Goal: Task Accomplishment & Management: Use online tool/utility

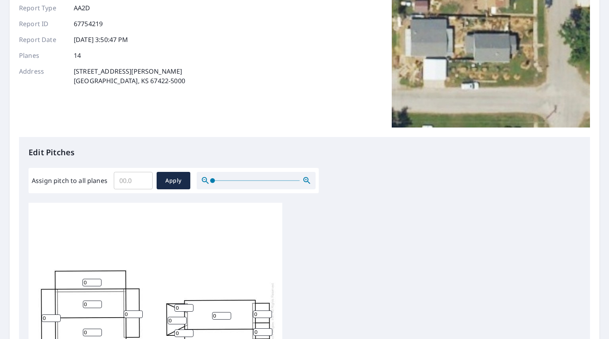
scroll to position [79, 0]
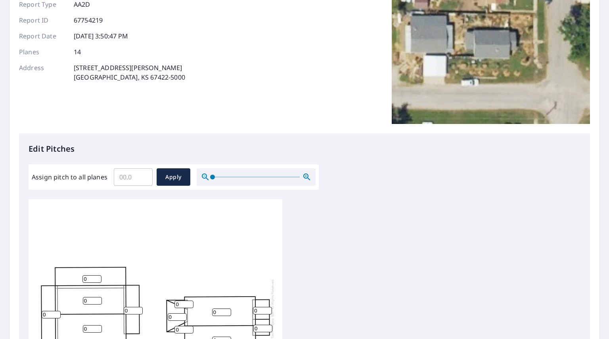
click at [127, 183] on input "Assign pitch to all planes" at bounding box center [133, 177] width 39 height 22
type input "3"
click at [166, 174] on span "Apply" at bounding box center [173, 177] width 21 height 10
type input "3"
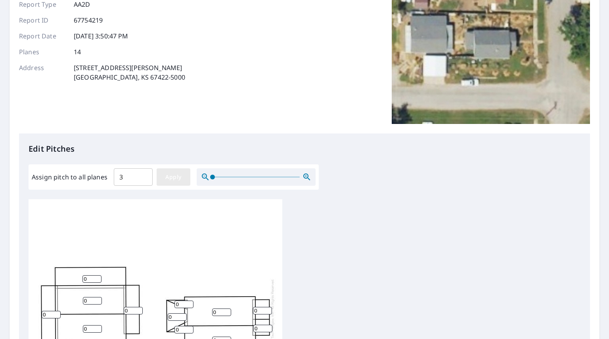
type input "3"
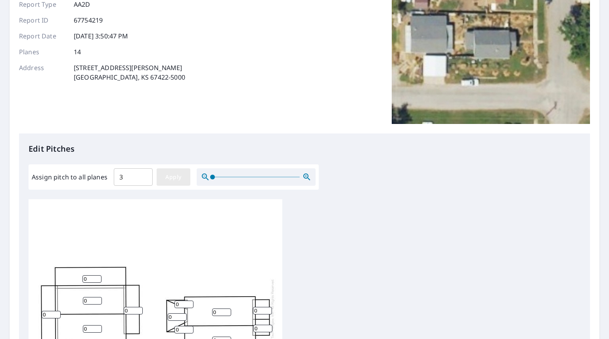
type input "3"
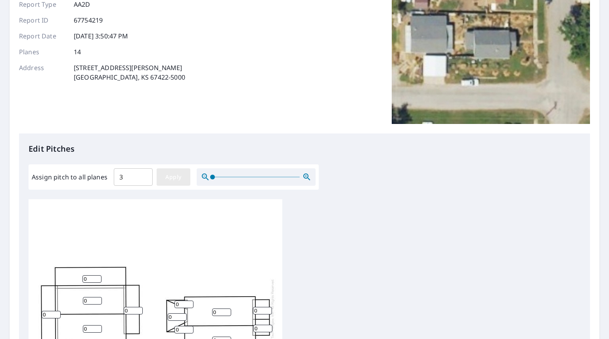
type input "3"
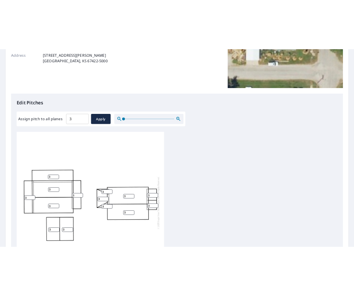
scroll to position [277, 0]
